Goal: Task Accomplishment & Management: Use online tool/utility

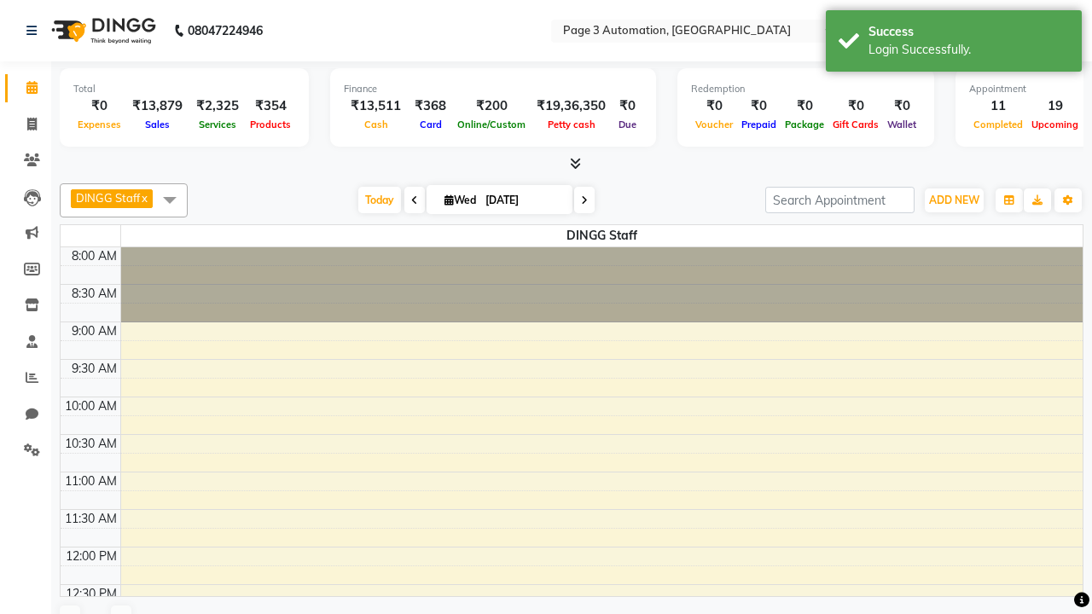
select select "en"
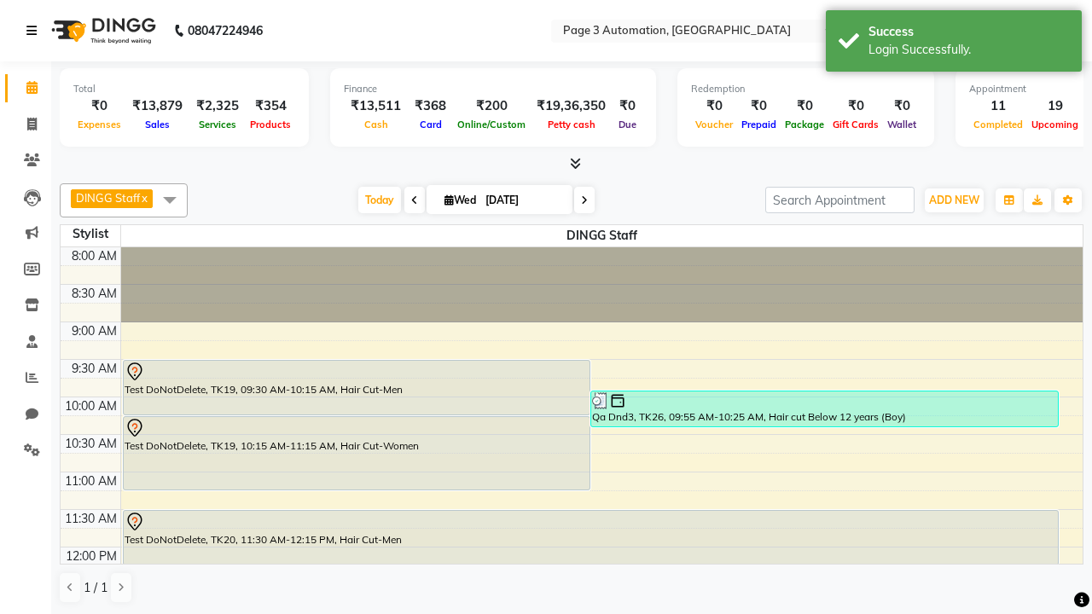
click at [35, 31] on icon at bounding box center [31, 31] width 10 height 12
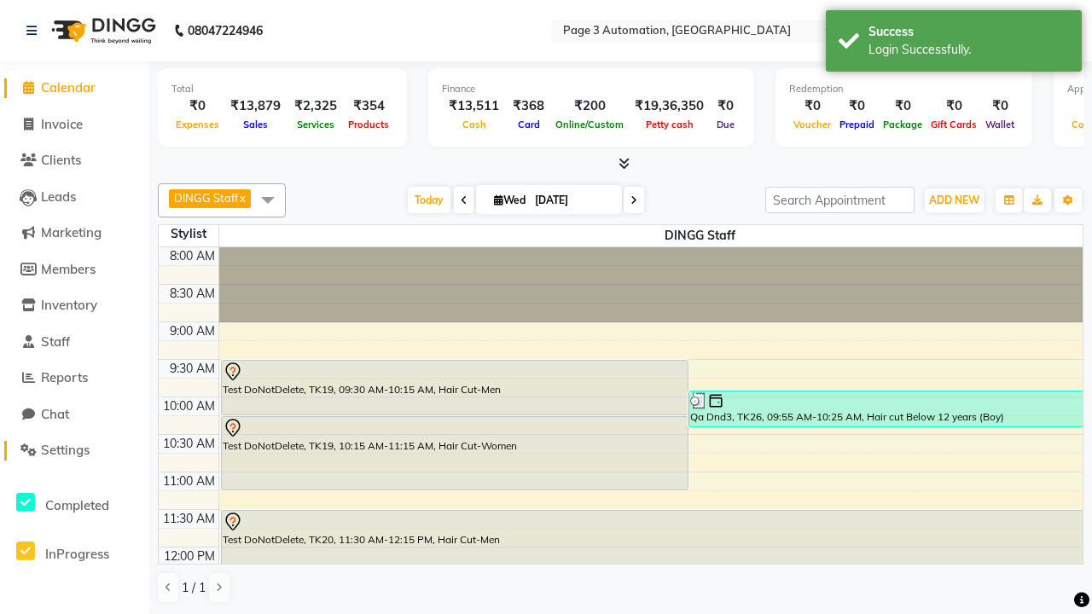
click at [74, 450] on span "Settings" at bounding box center [65, 450] width 49 height 16
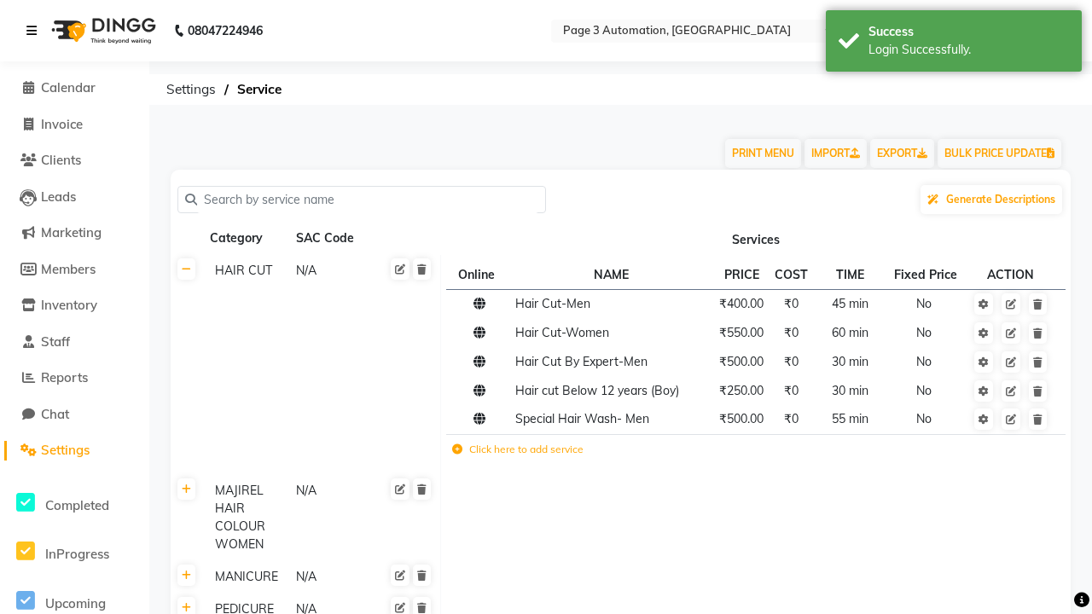
click at [35, 31] on icon at bounding box center [31, 31] width 10 height 12
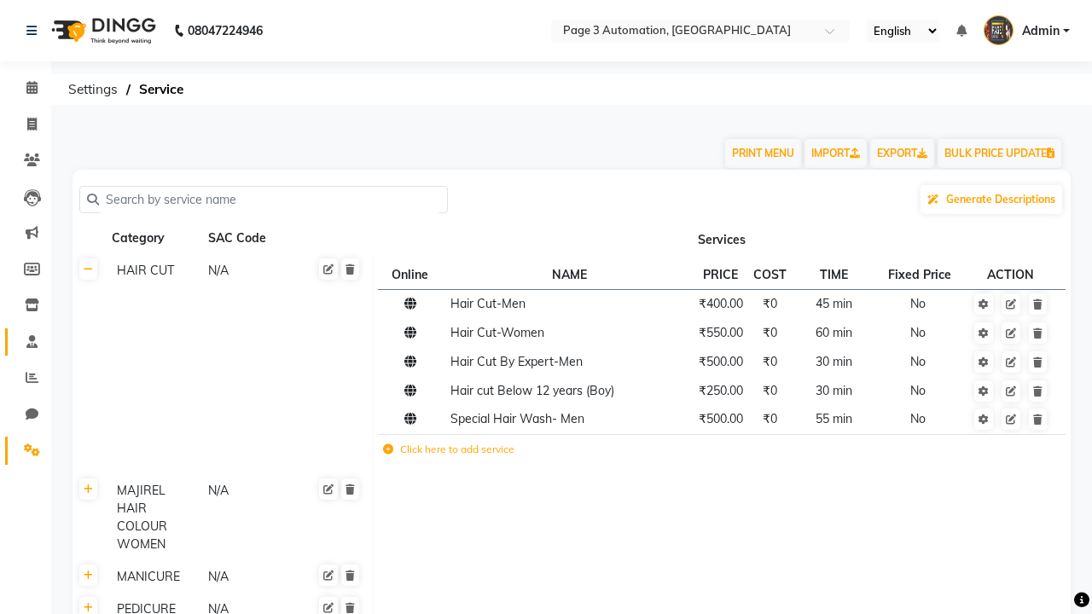
click at [26, 341] on span at bounding box center [32, 343] width 30 height 20
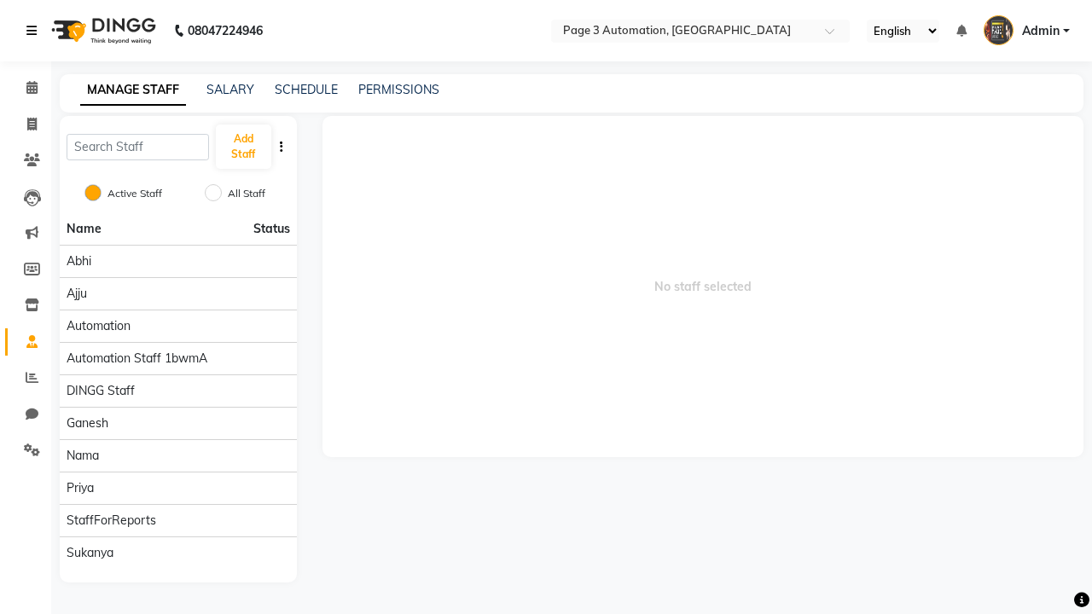
click at [35, 31] on icon at bounding box center [31, 31] width 10 height 12
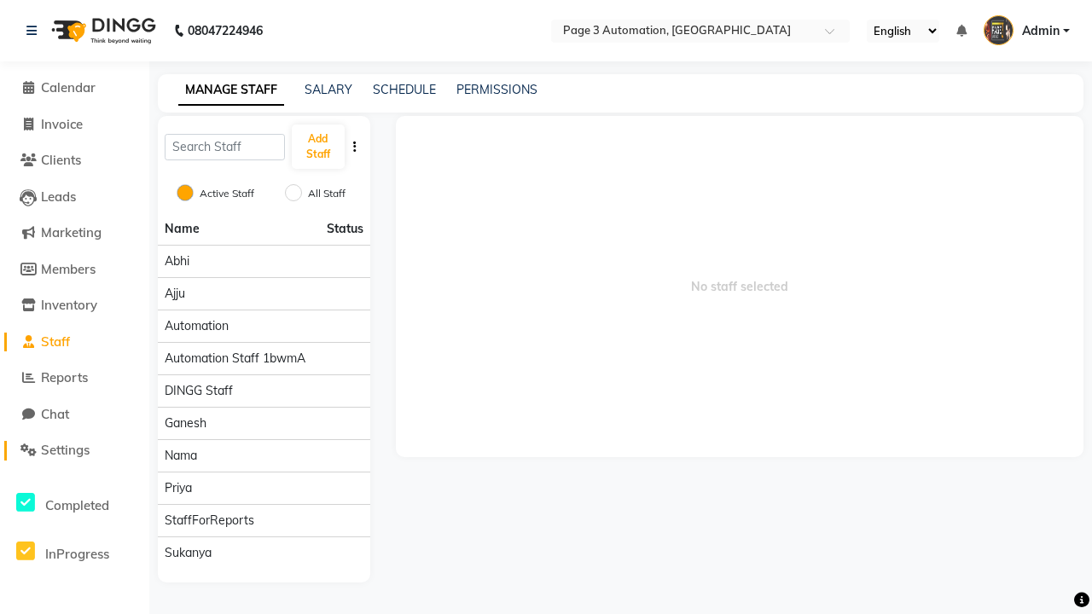
click at [74, 450] on span "Settings" at bounding box center [65, 450] width 49 height 16
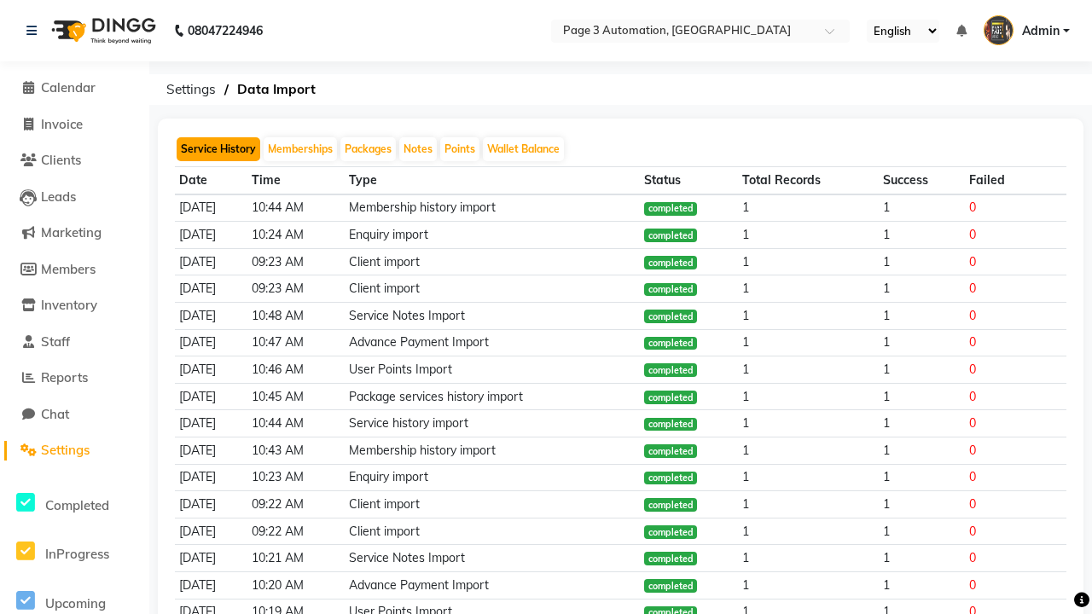
click at [218, 149] on button "Service History" at bounding box center [219, 149] width 84 height 24
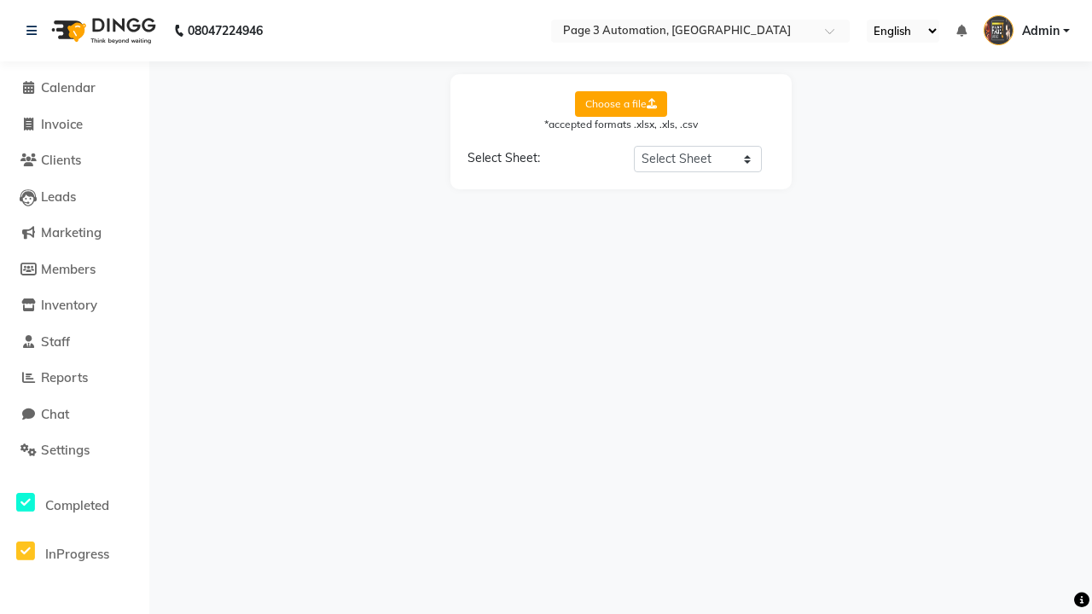
select select "Sheet1"
select select "Client Name"
select select "Client Mobile"
select select "Stylist Name"
select select "Service Name"
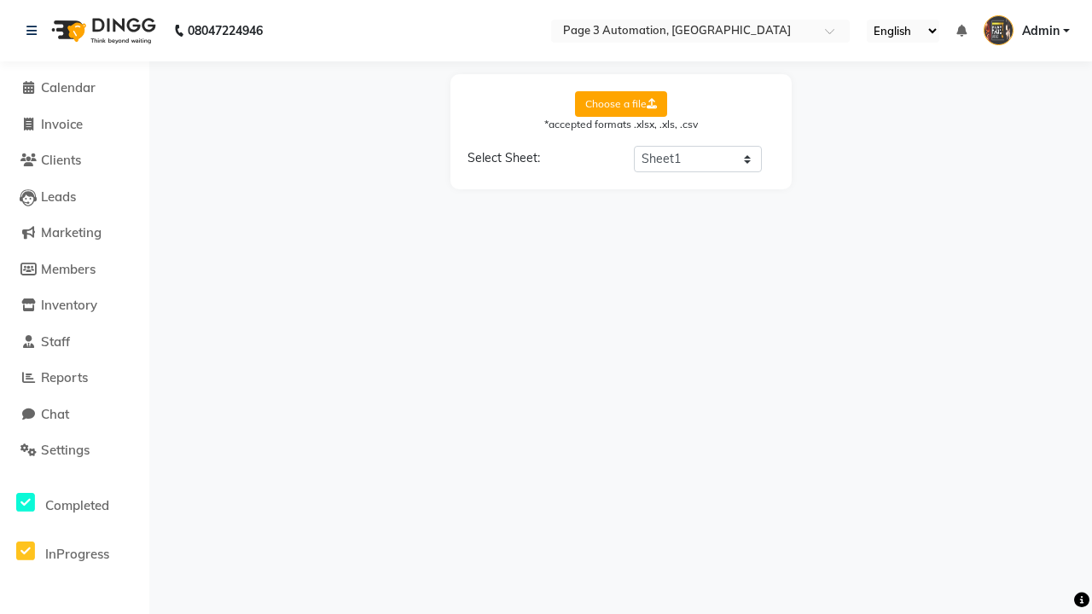
select select "Amount"
select select "Date"
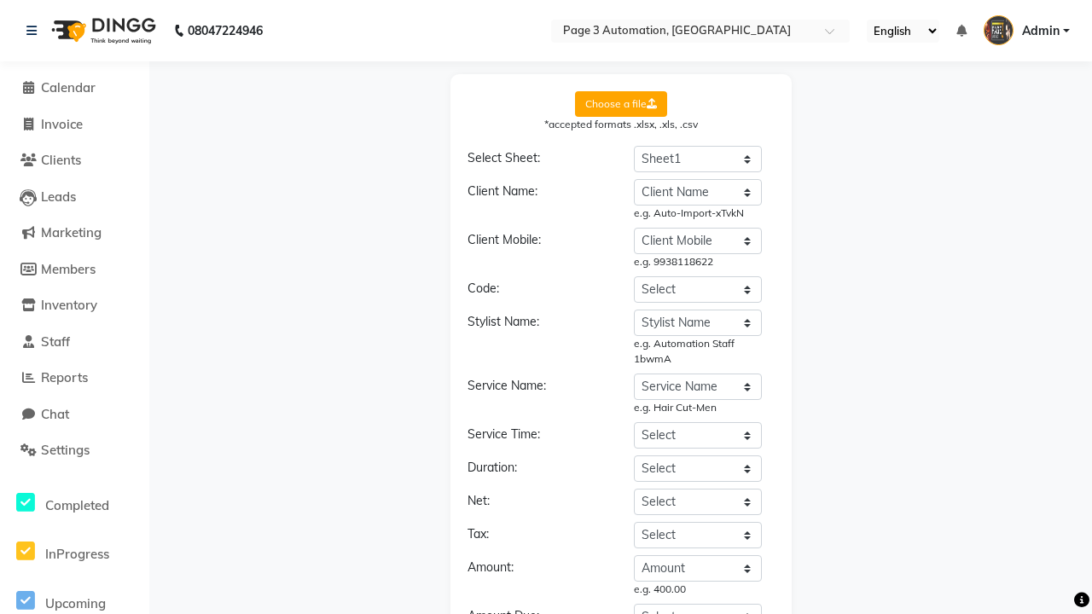
select select "DD/MM/YYYY"
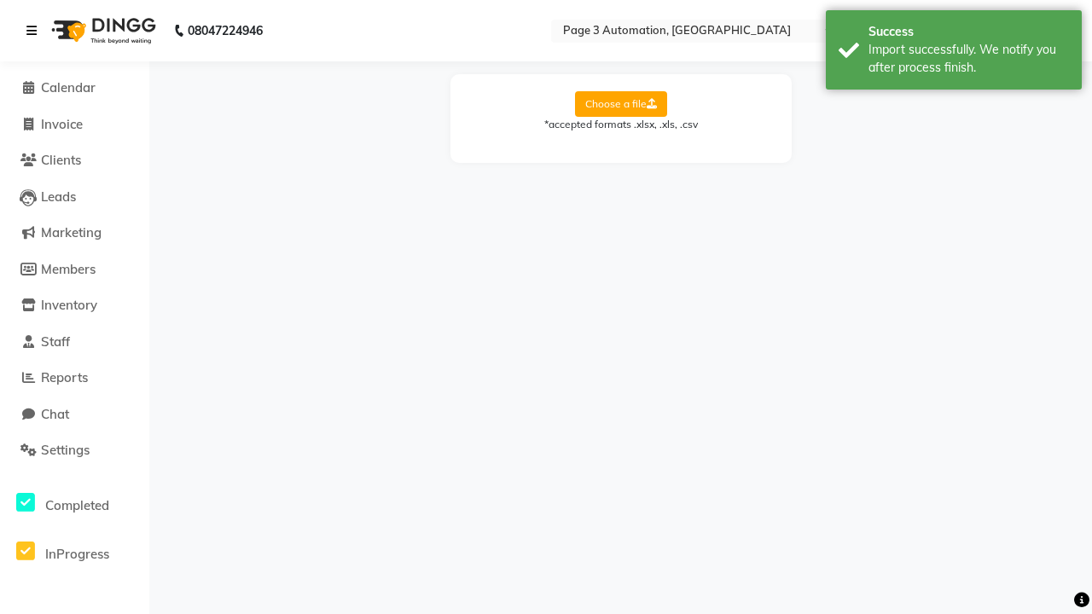
click at [953, 52] on div "Import successfully. We notify you after process finish." at bounding box center [968, 59] width 200 height 36
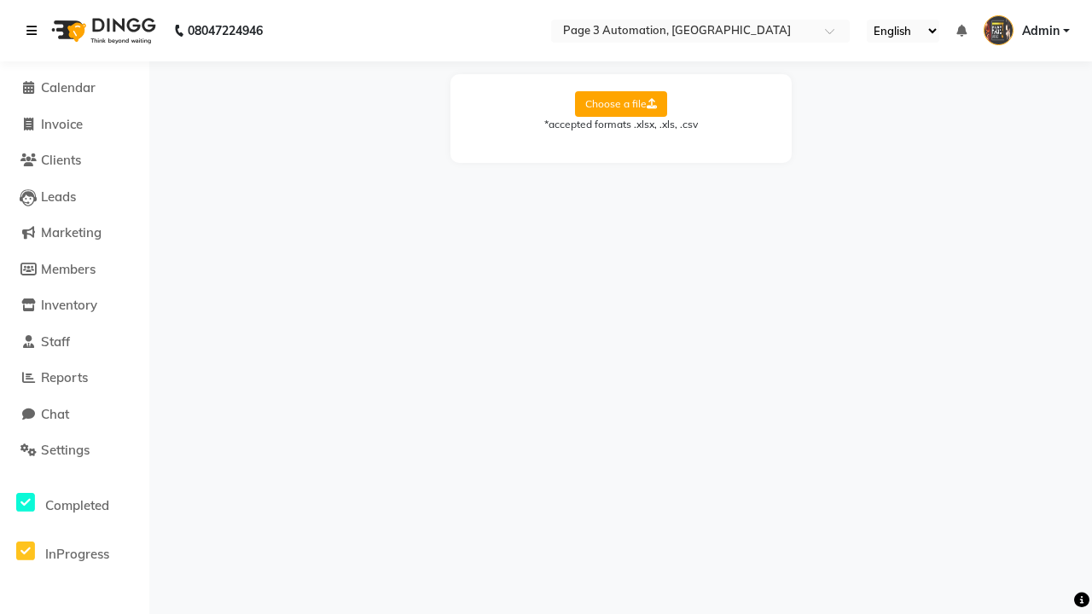
click at [35, 31] on icon at bounding box center [31, 31] width 10 height 12
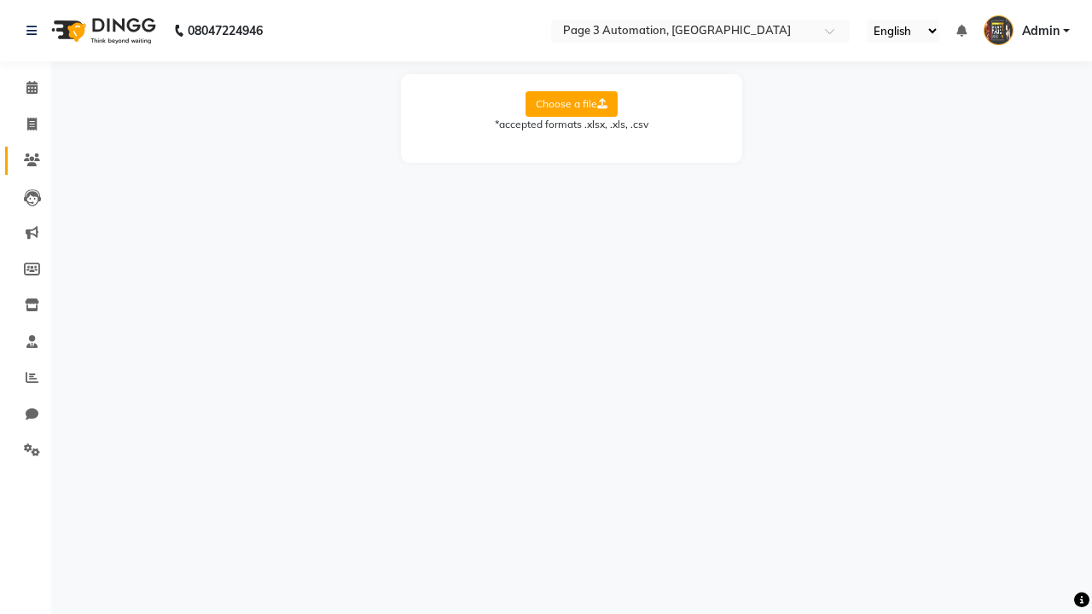
click at [26, 160] on icon at bounding box center [32, 160] width 16 height 13
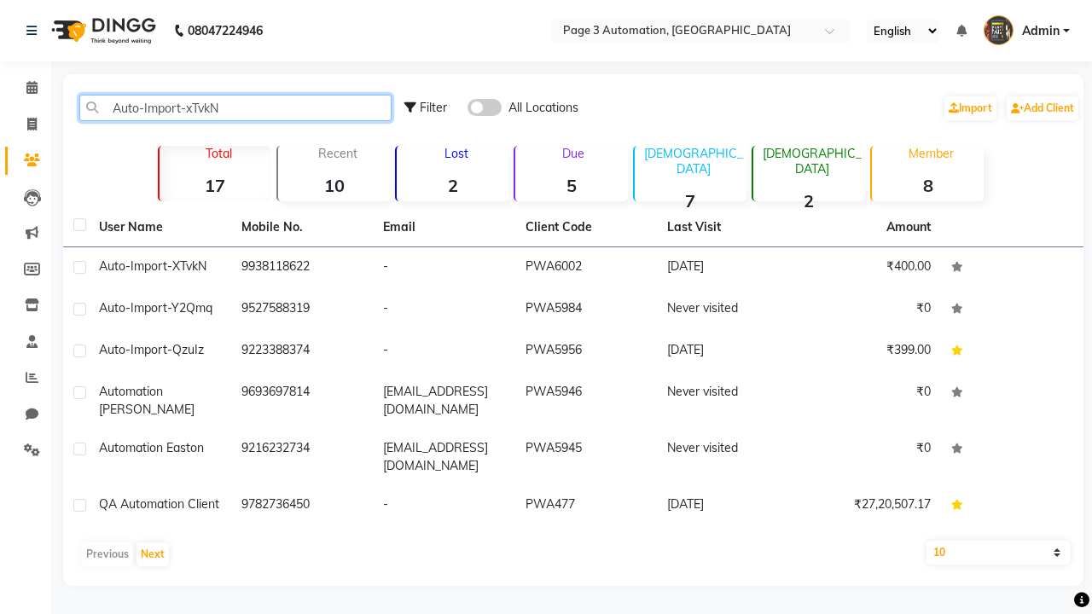
type input "Auto-Import-xTvkN"
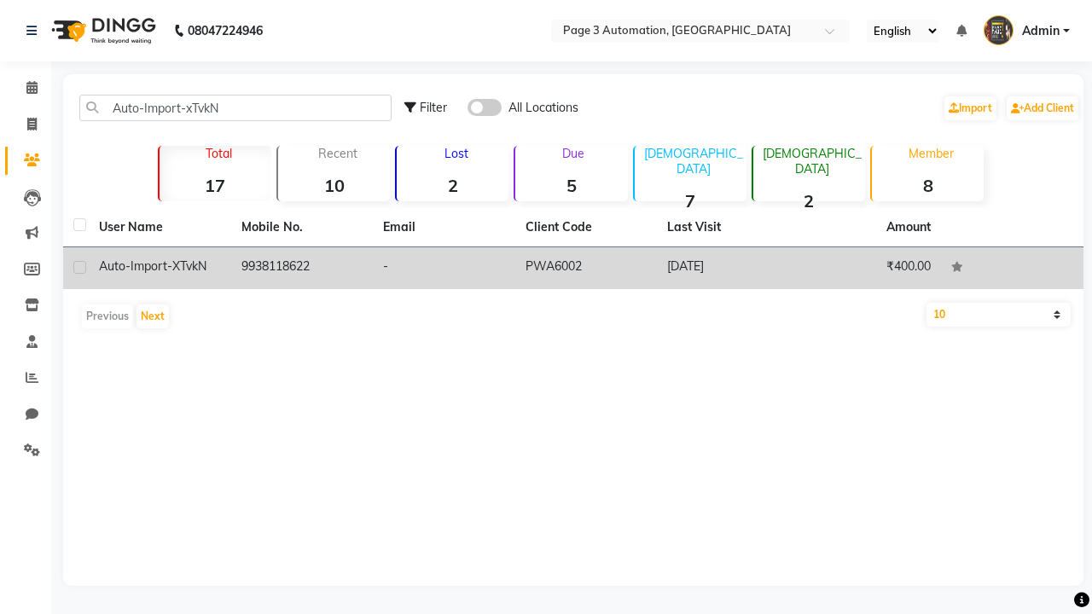
click at [573, 268] on td "PWA6002" at bounding box center [586, 268] width 142 height 42
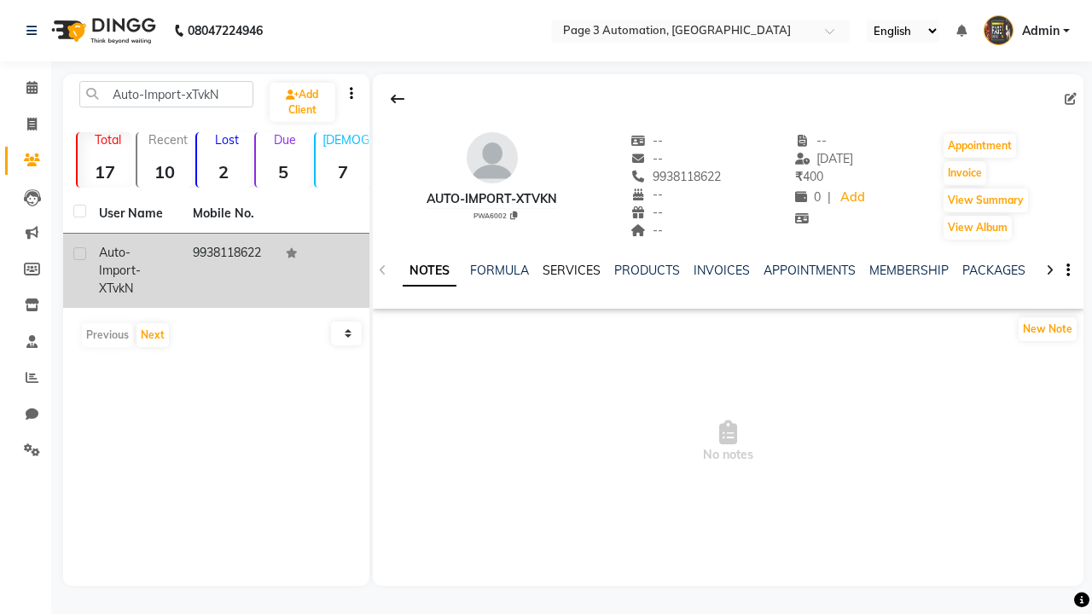
click at [571, 270] on link "SERVICES" at bounding box center [571, 270] width 58 height 15
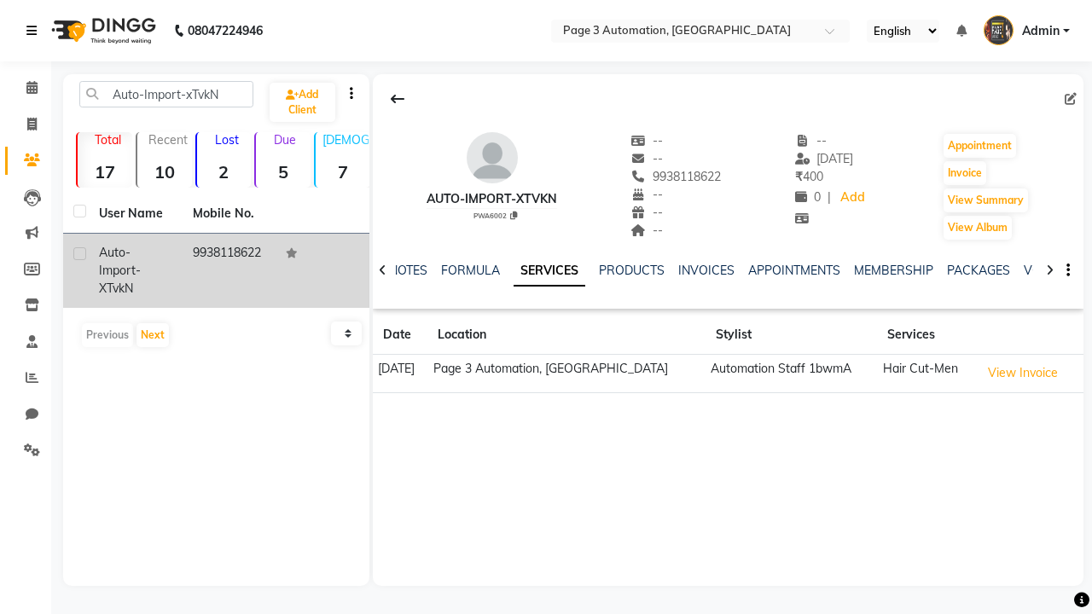
click at [35, 31] on icon at bounding box center [31, 31] width 10 height 12
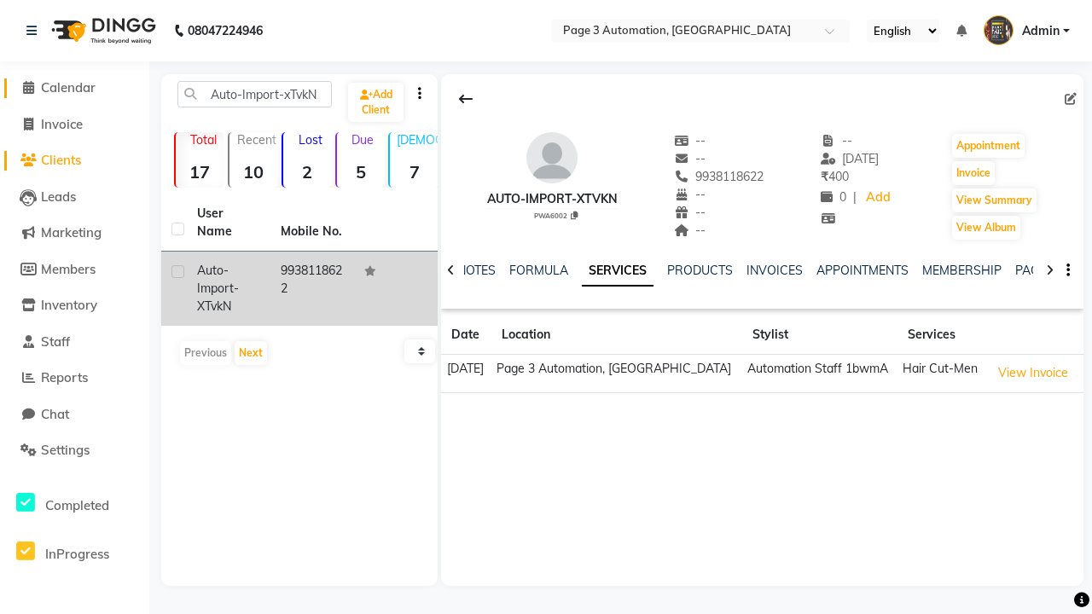
click at [74, 88] on span "Calendar" at bounding box center [68, 87] width 55 height 16
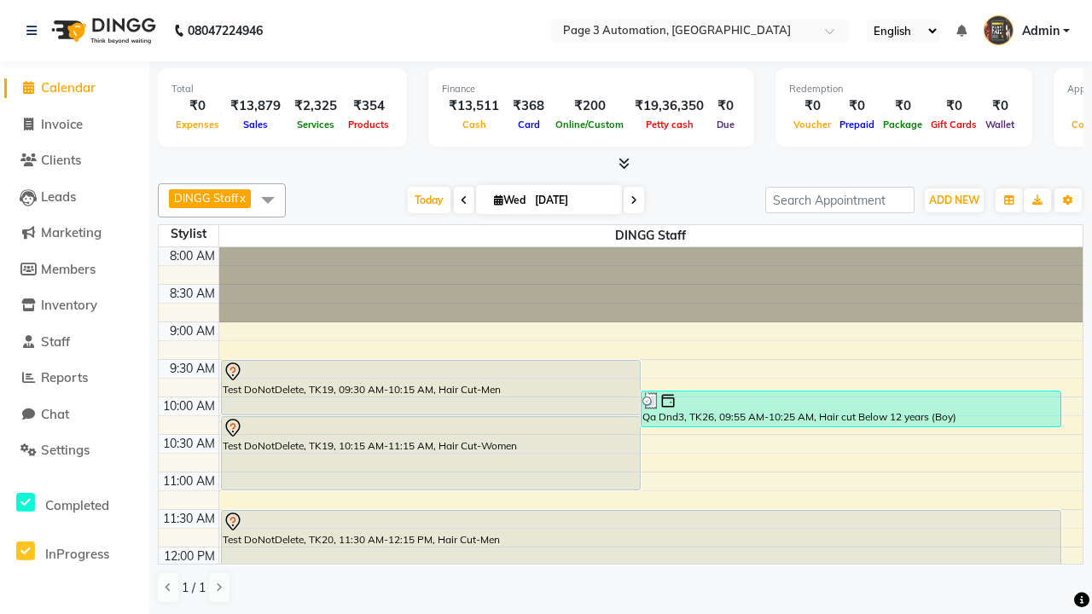
click at [268, 200] on span at bounding box center [268, 199] width 34 height 32
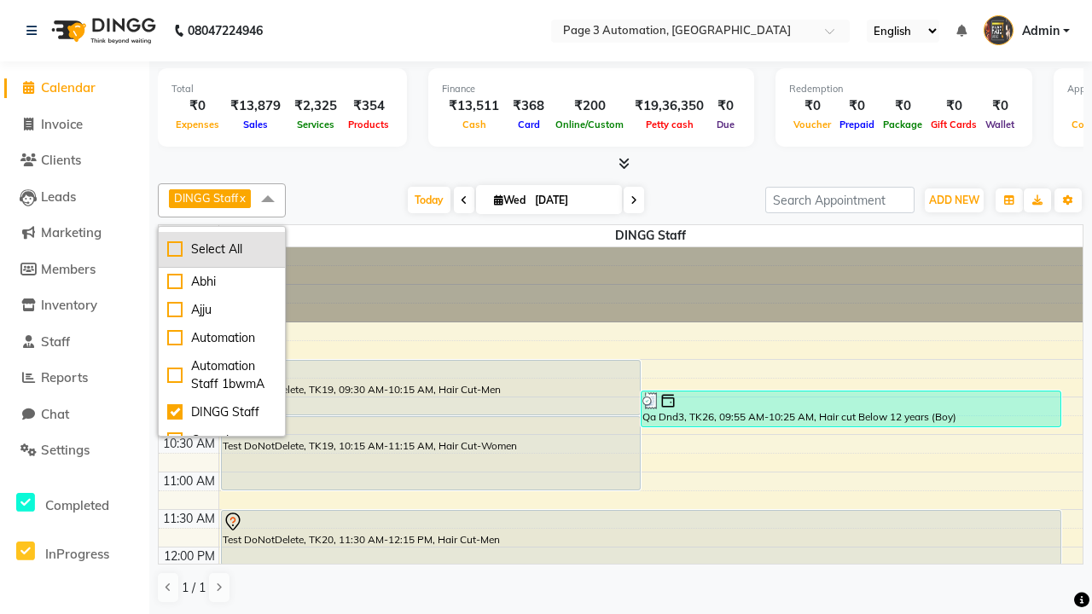
click at [222, 249] on div "Select All" at bounding box center [221, 249] width 109 height 18
checkbox input "true"
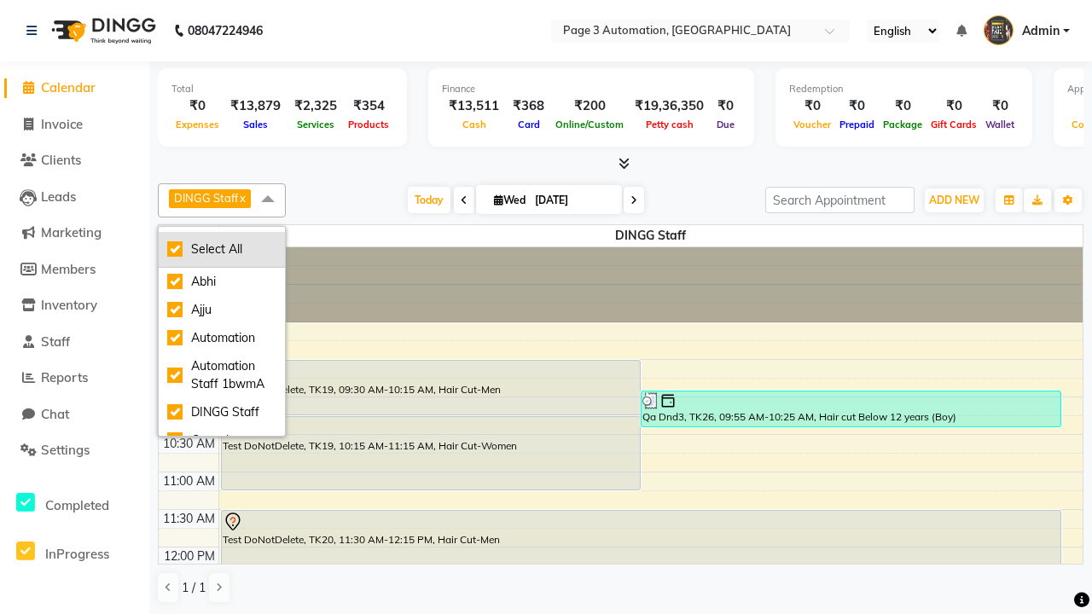
checkbox input "true"
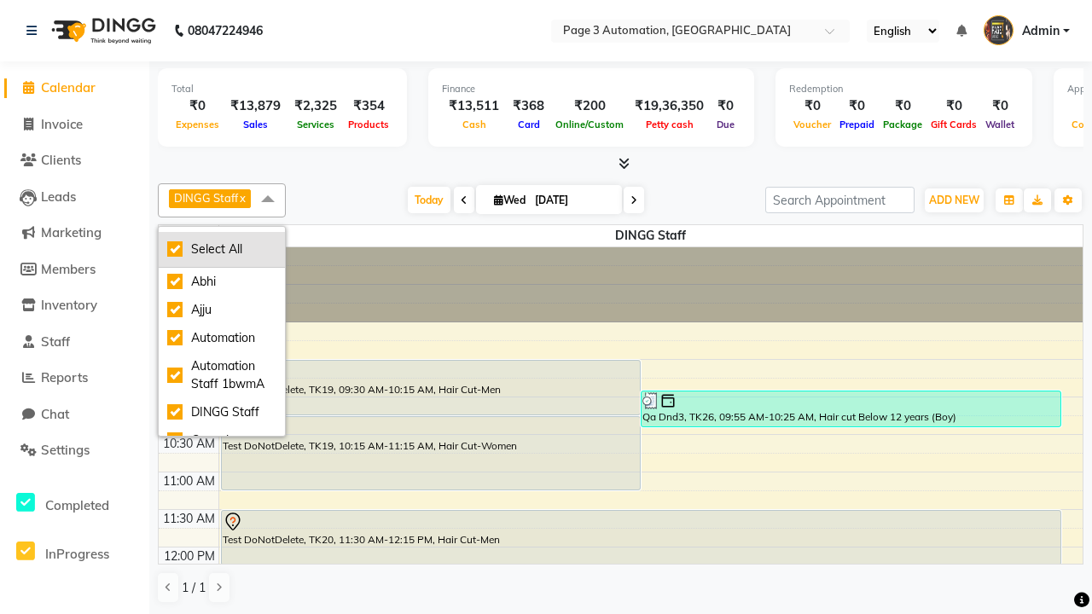
checkbox input "true"
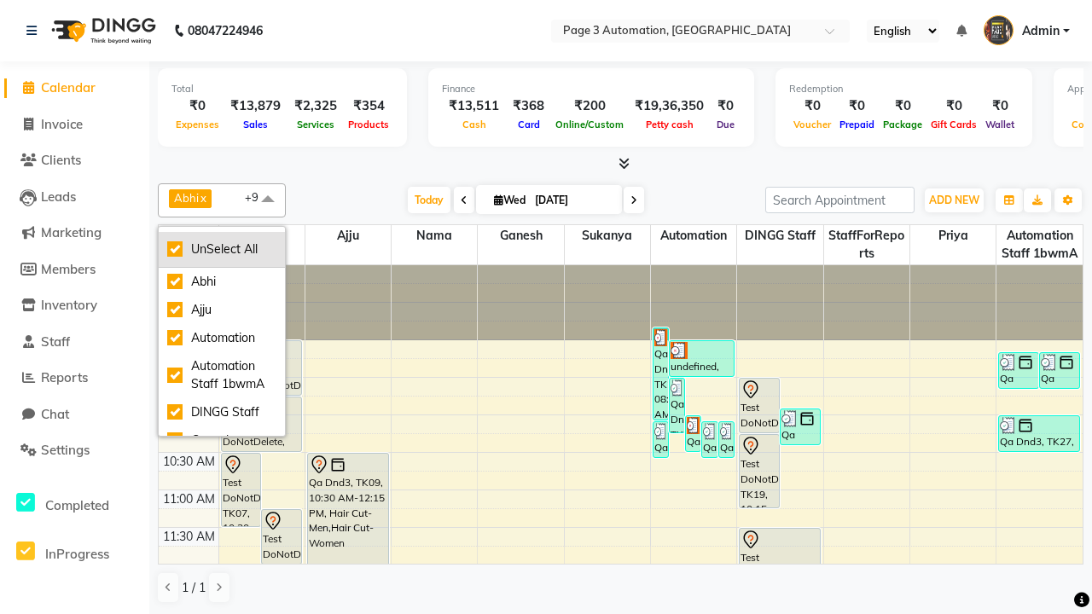
click at [222, 249] on div "UnSelect All" at bounding box center [221, 249] width 109 height 18
checkbox input "false"
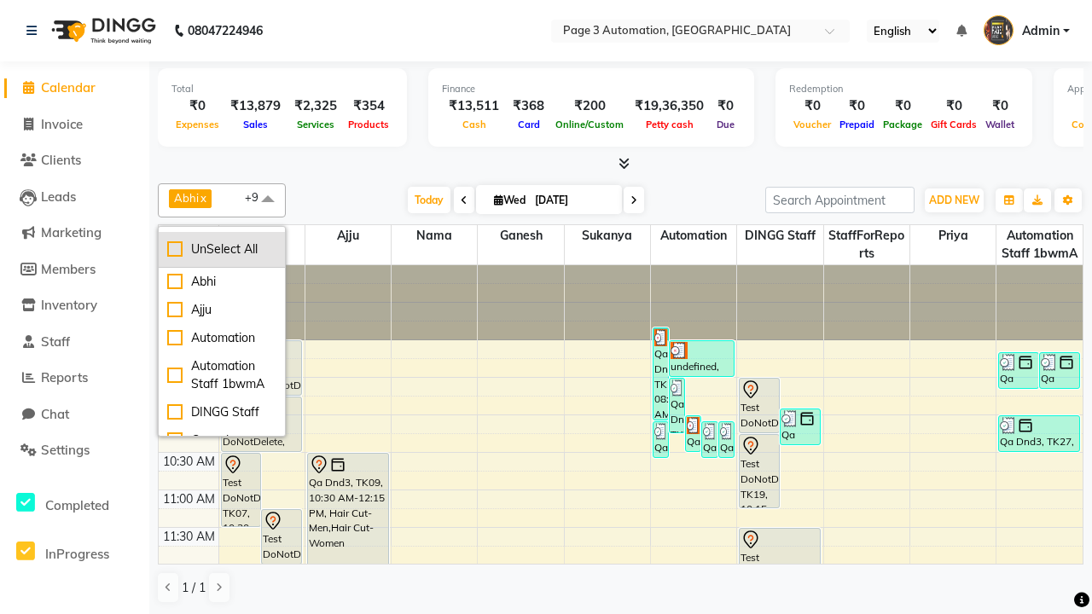
checkbox input "false"
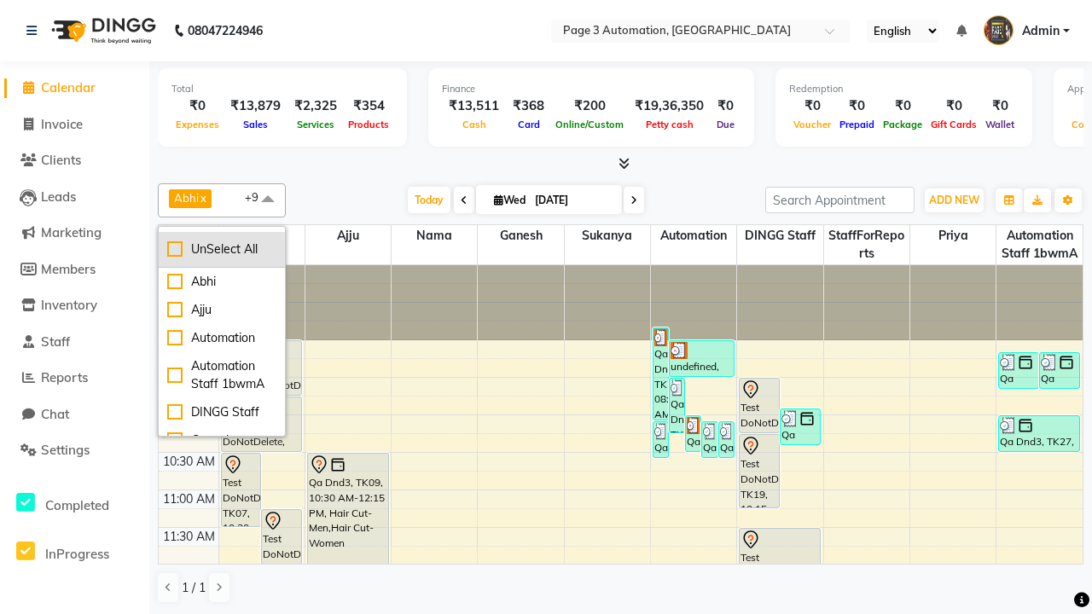
checkbox input "false"
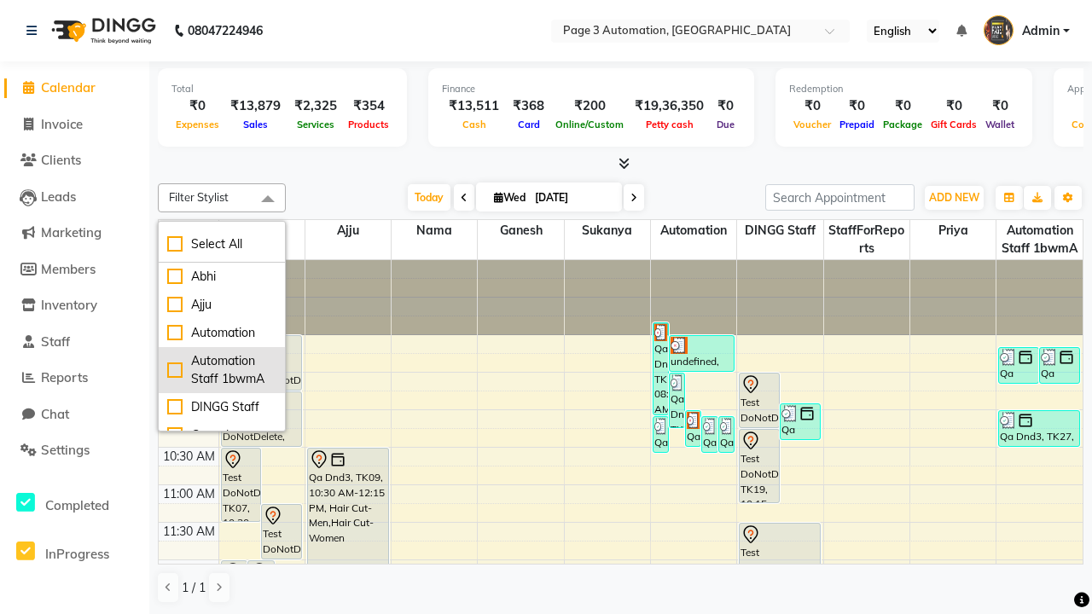
click at [222, 369] on div "Automation Staff 1bwmA" at bounding box center [221, 370] width 109 height 36
checkbox input "true"
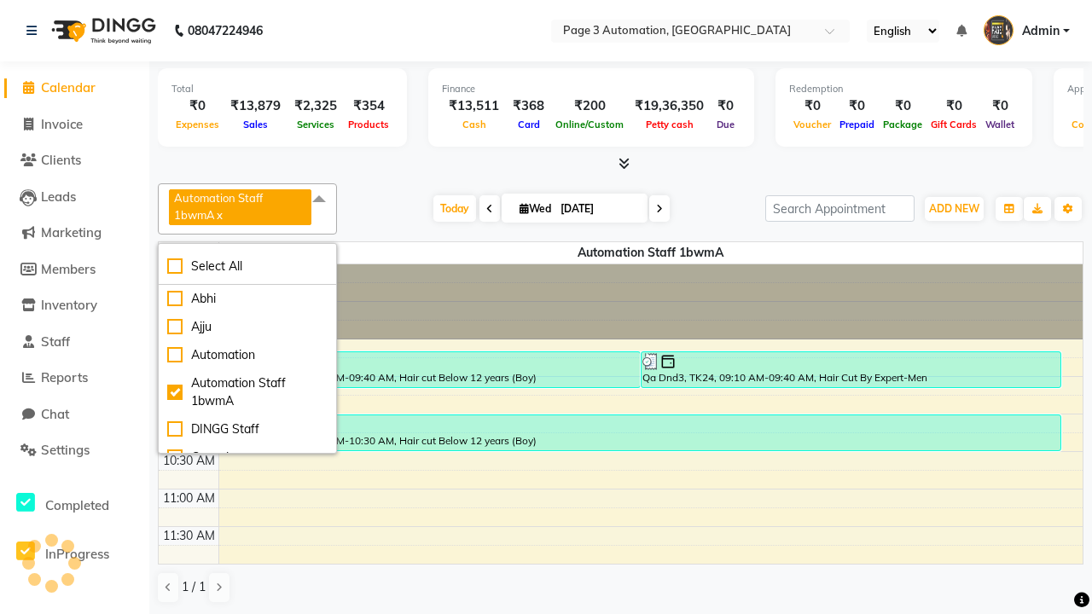
click at [322, 200] on span at bounding box center [319, 199] width 34 height 32
select select "3"
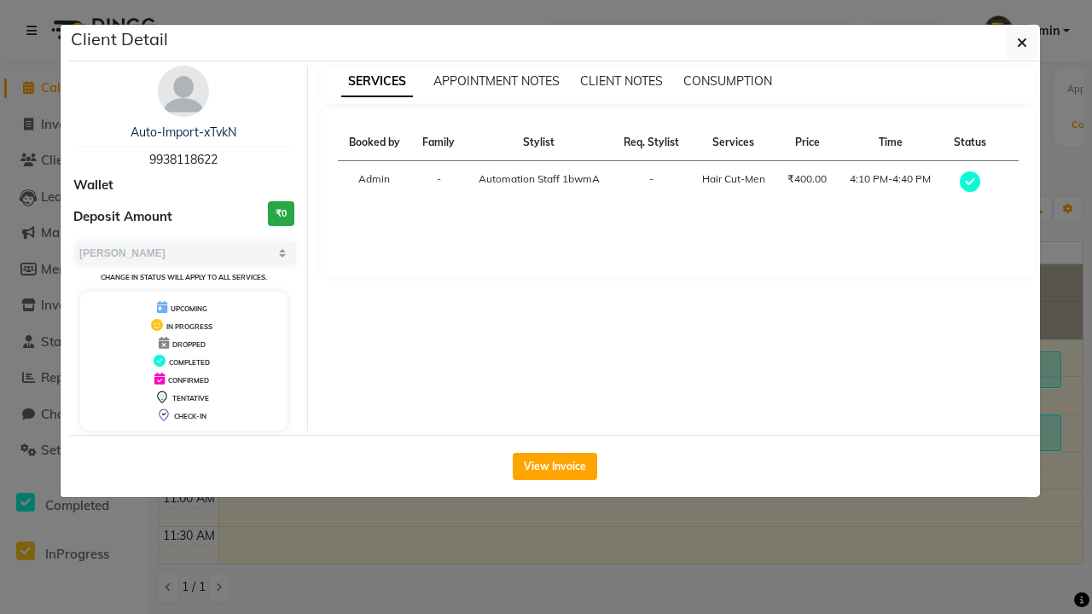
scroll to position [481, 0]
click at [554, 466] on button "View Invoice" at bounding box center [555, 466] width 84 height 27
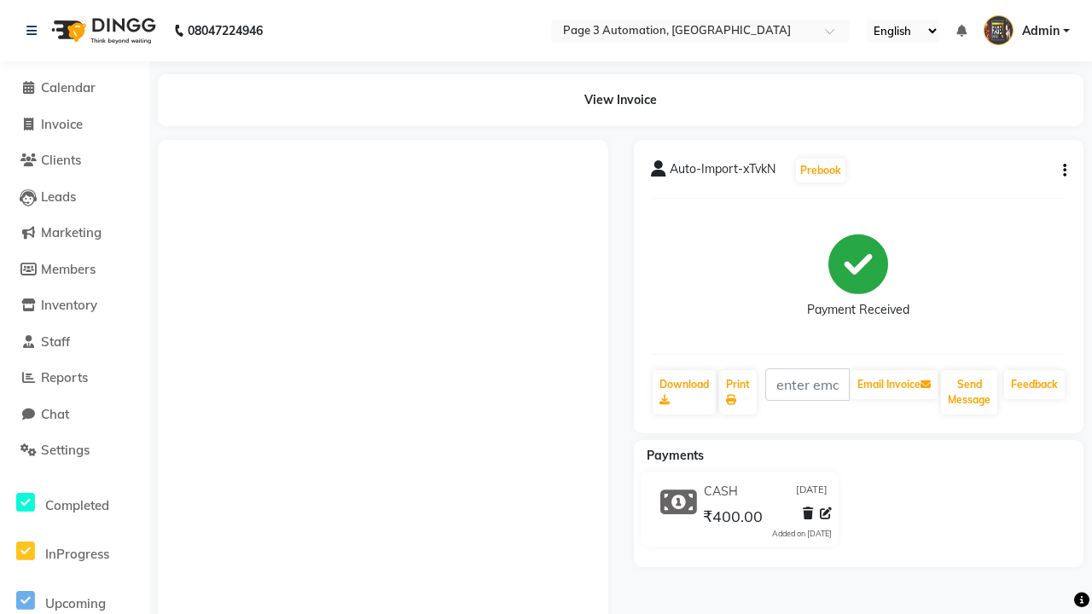
click at [1061, 171] on button "button" at bounding box center [1061, 171] width 10 height 18
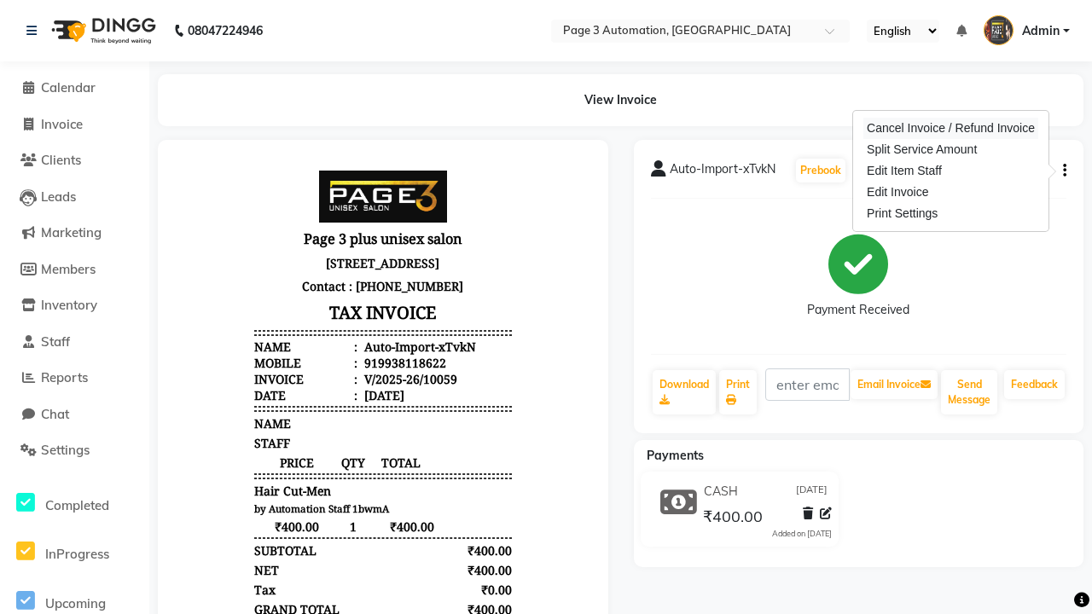
click at [950, 128] on div "Cancel Invoice / Refund Invoice" at bounding box center [950, 128] width 175 height 21
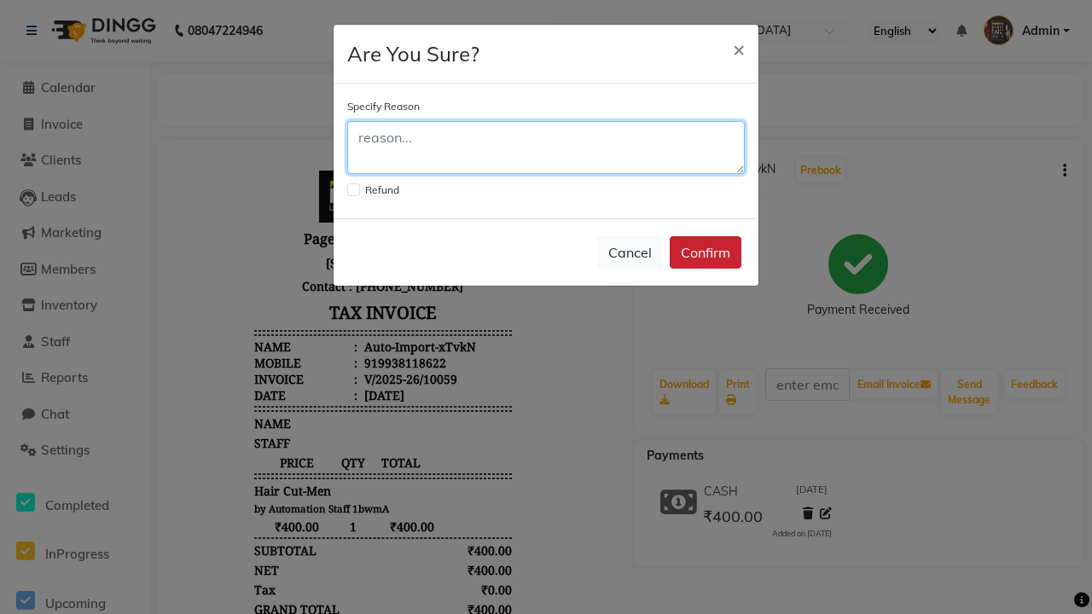
click at [546, 148] on textarea at bounding box center [545, 147] width 397 height 53
type textarea "Testing"
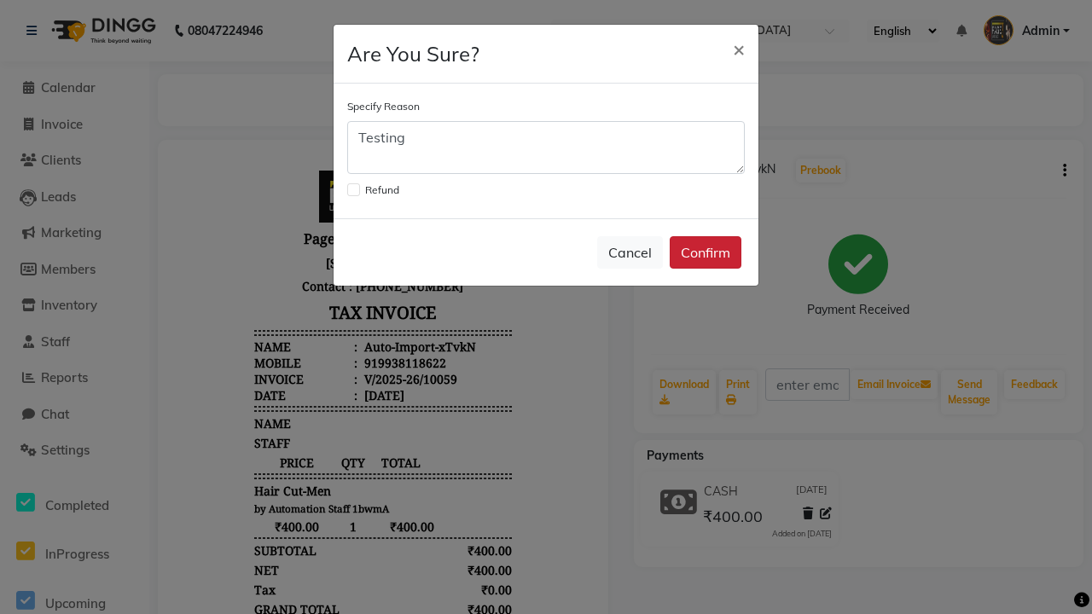
click at [705, 252] on button "Confirm" at bounding box center [705, 252] width 72 height 32
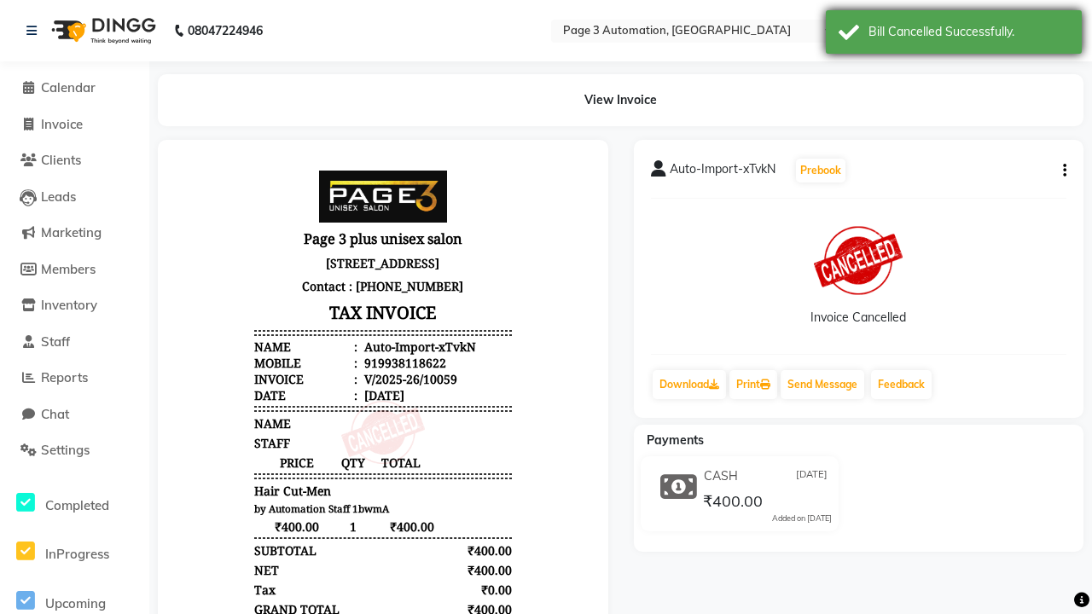
click at [953, 34] on div "Bill Cancelled Successfully." at bounding box center [968, 32] width 200 height 18
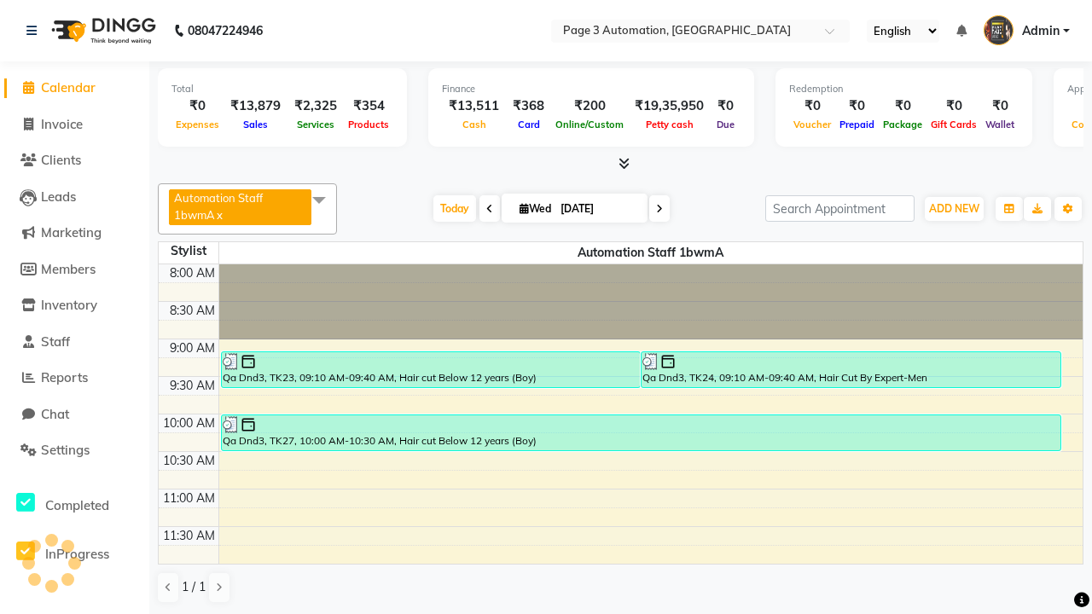
click at [322, 200] on span at bounding box center [319, 199] width 34 height 32
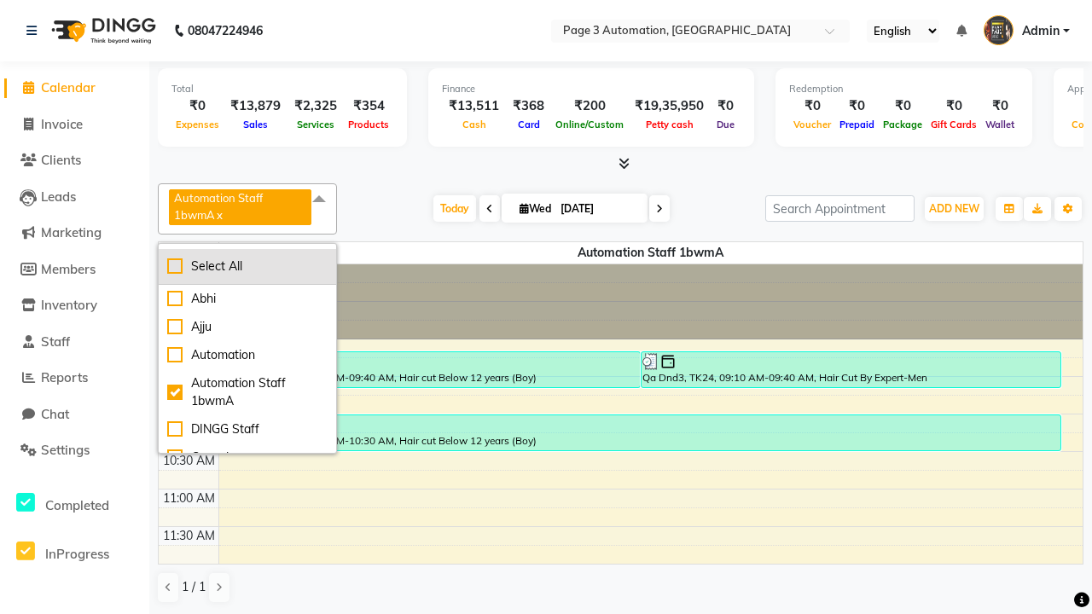
click at [248, 266] on div "Select All" at bounding box center [247, 267] width 160 height 18
checkbox input "true"
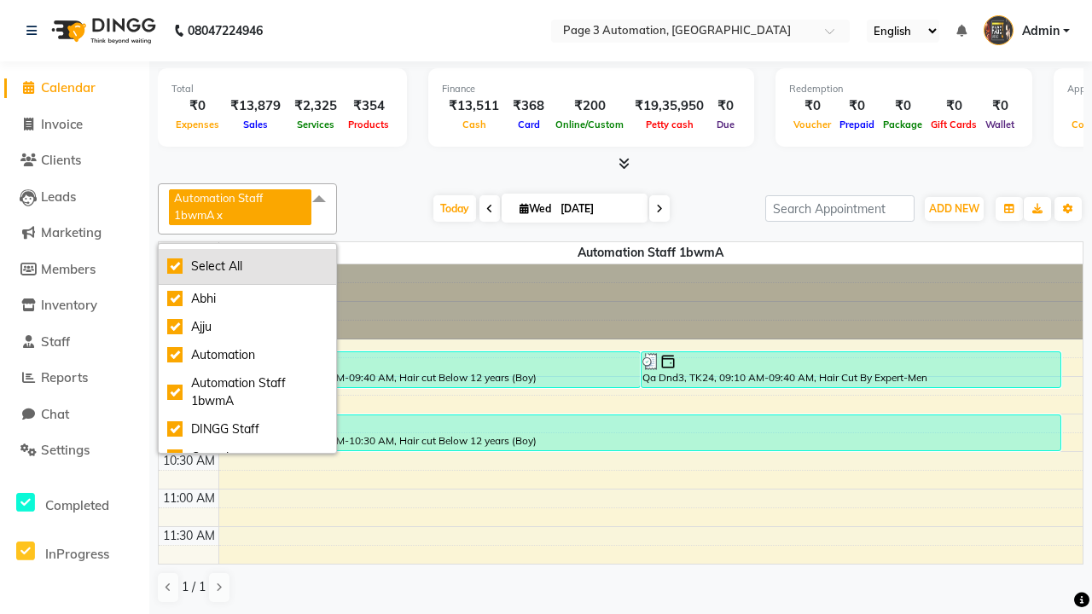
checkbox input "true"
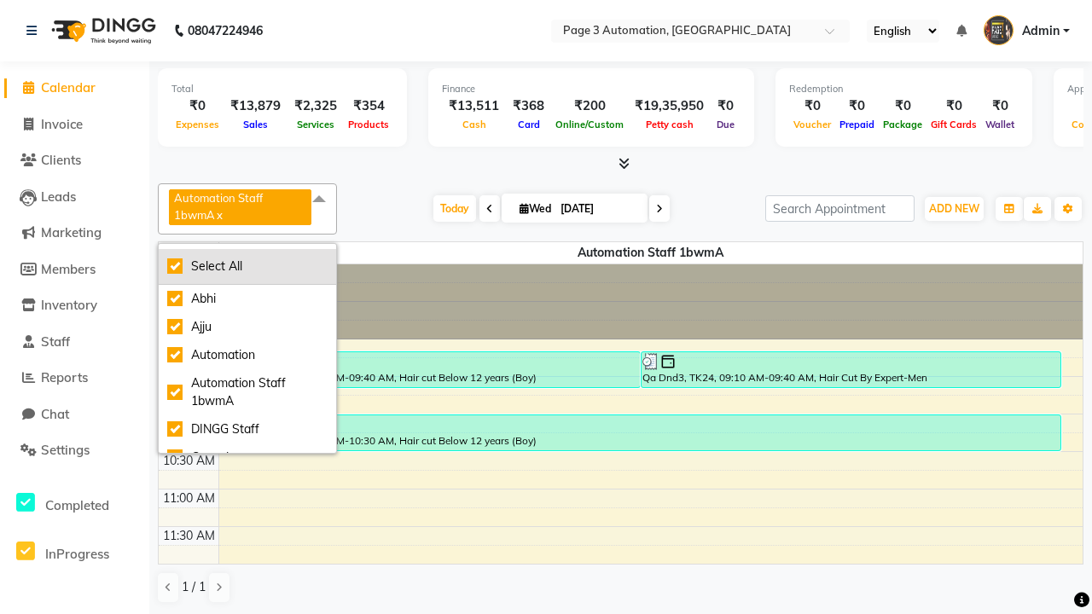
checkbox input "true"
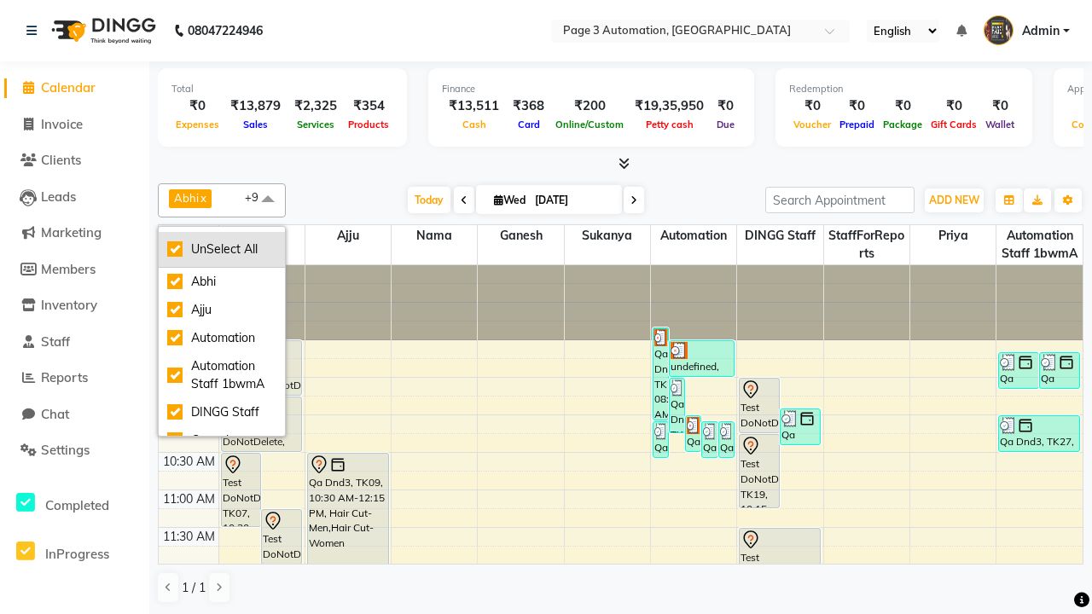
click at [222, 249] on div "UnSelect All" at bounding box center [221, 249] width 109 height 18
checkbox input "false"
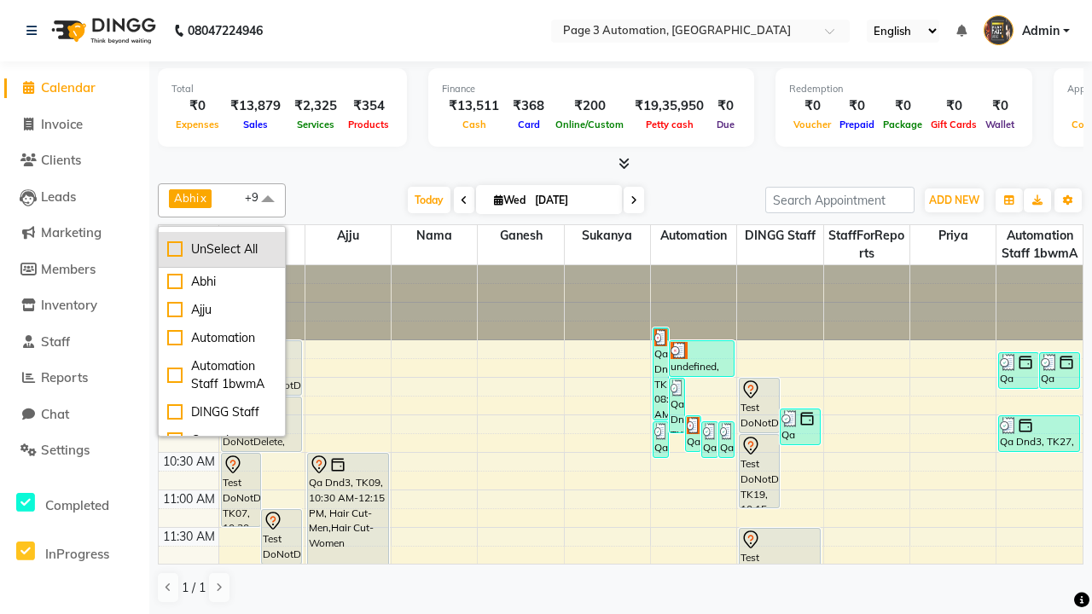
checkbox input "false"
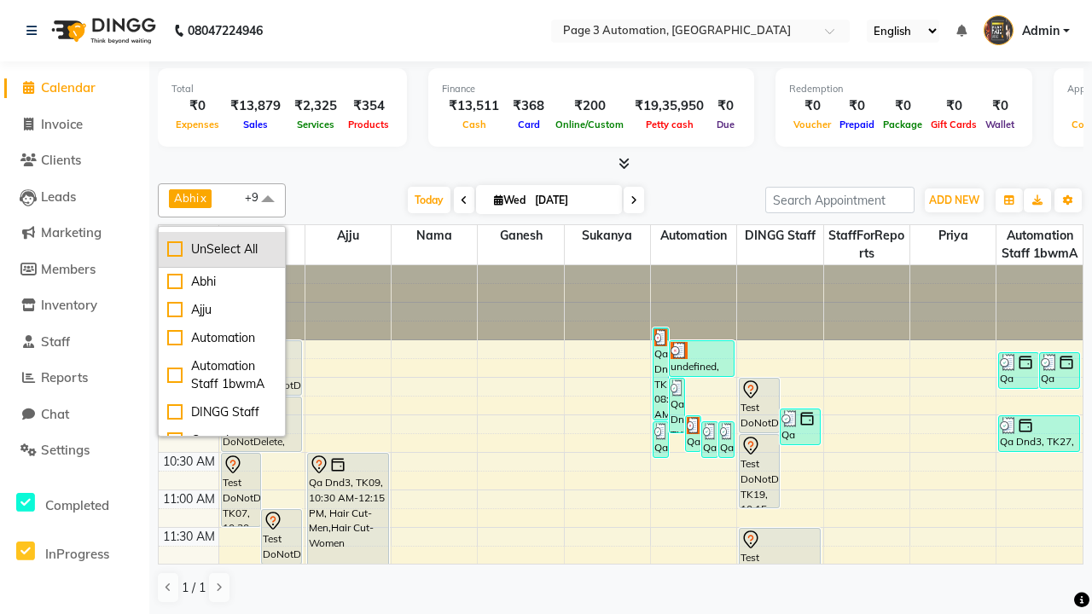
checkbox input "false"
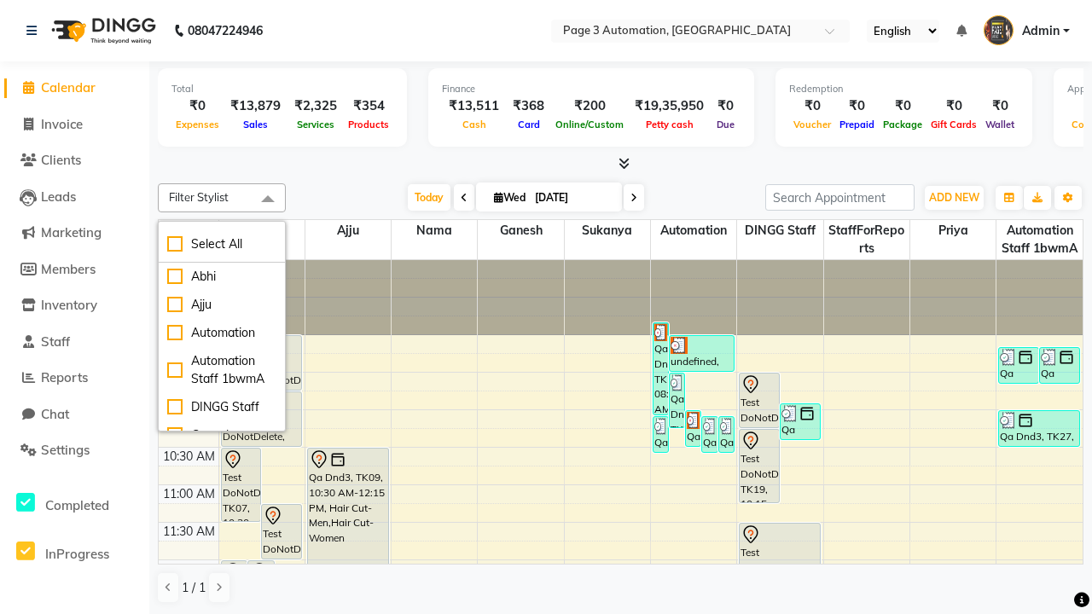
click at [268, 200] on span at bounding box center [268, 199] width 34 height 32
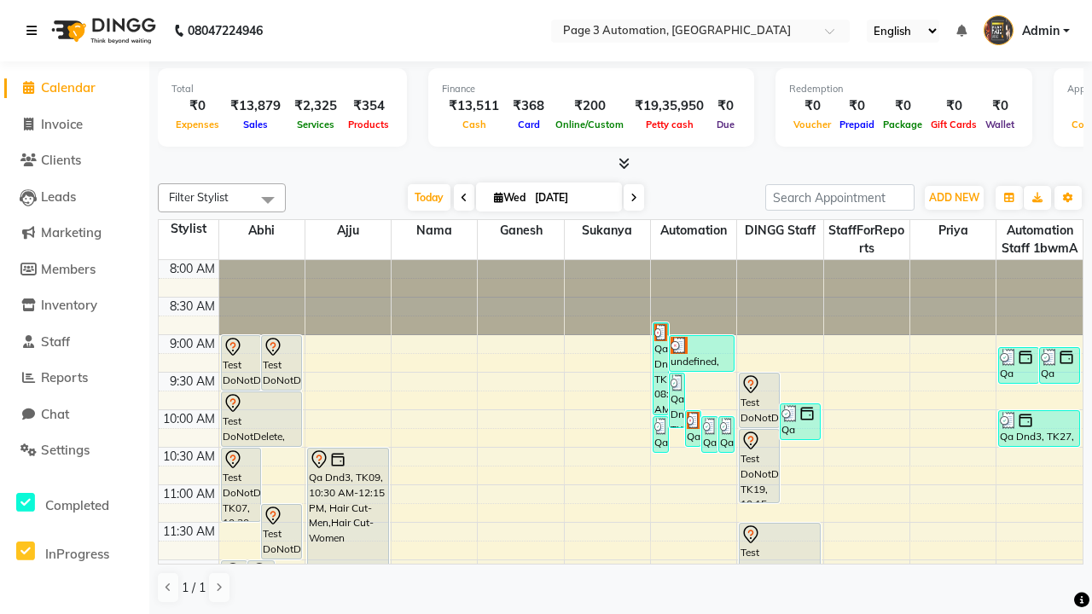
click at [35, 31] on icon at bounding box center [31, 31] width 10 height 12
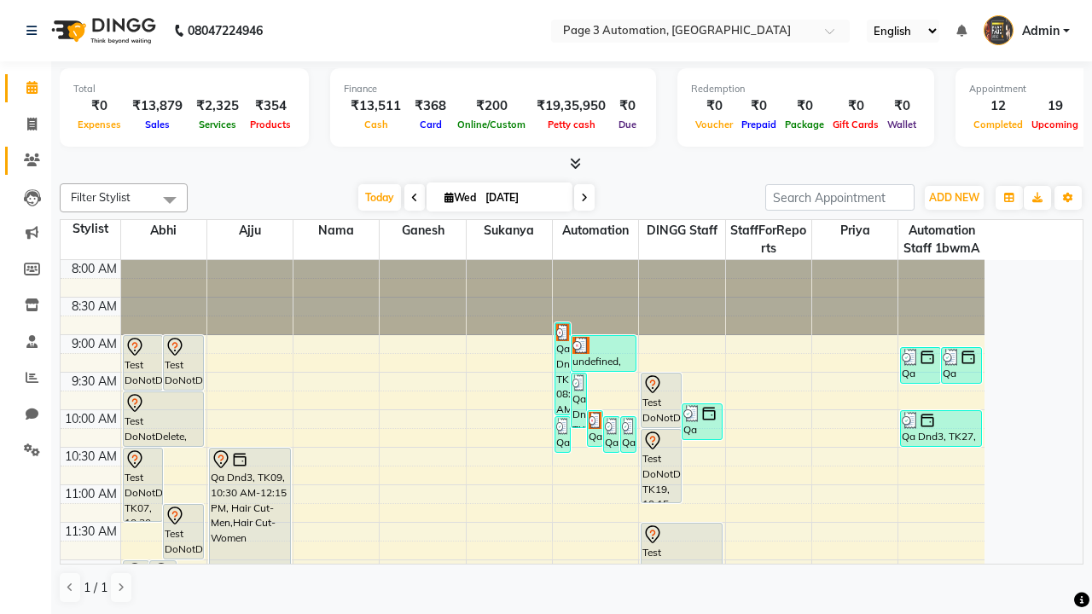
click at [26, 160] on icon at bounding box center [32, 160] width 16 height 13
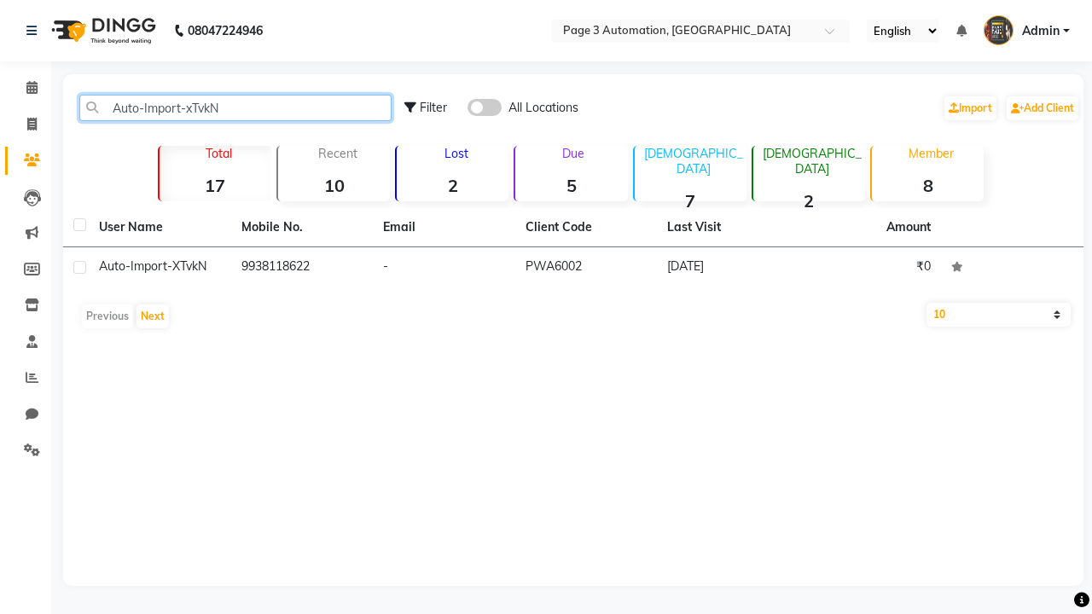
type input "Auto-Import-xTvkN"
